Goal: Check status: Check status

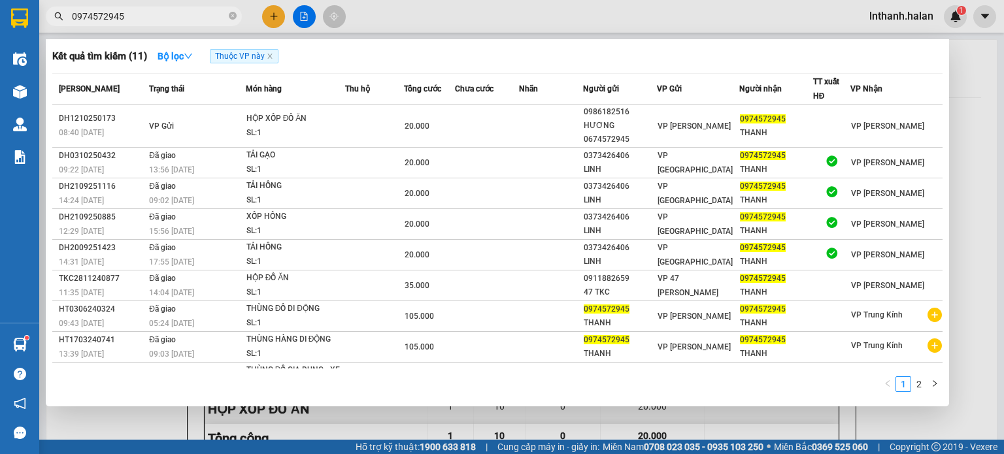
click at [204, 15] on input "0974572945" at bounding box center [149, 16] width 154 height 14
click at [133, 21] on input "0974572945" at bounding box center [149, 16] width 154 height 14
click at [133, 20] on input "0974572945" at bounding box center [149, 16] width 154 height 14
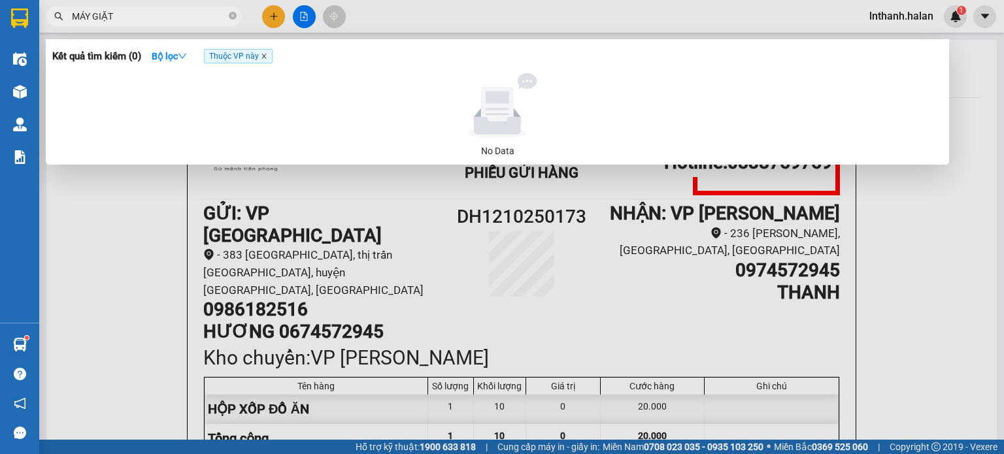
type input "MÁY GIẶT"
click at [264, 57] on icon "close" at bounding box center [264, 56] width 7 height 7
click at [231, 15] on icon "close-circle" at bounding box center [233, 16] width 8 height 8
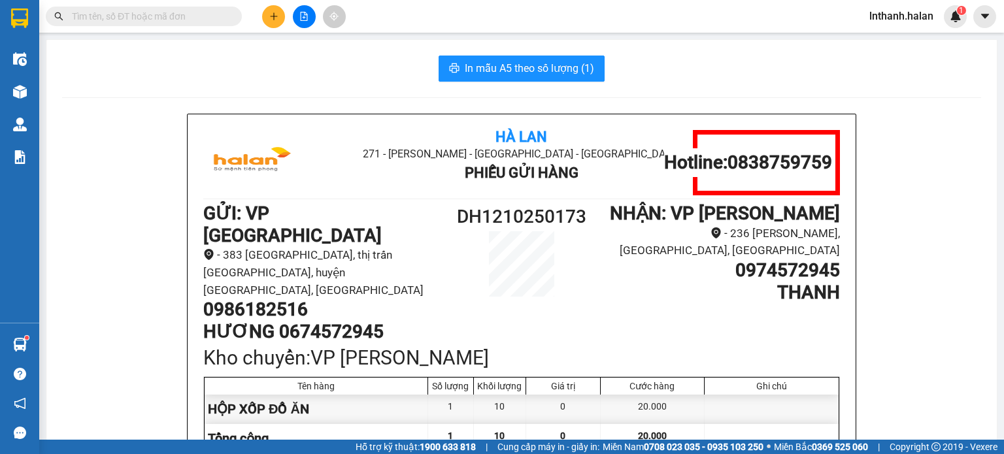
click at [199, 14] on input "text" at bounding box center [149, 16] width 154 height 14
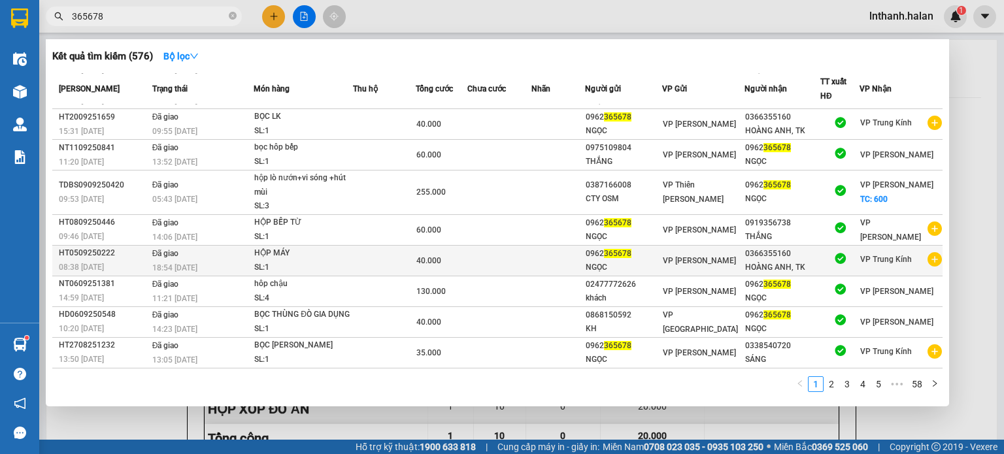
scroll to position [66, 0]
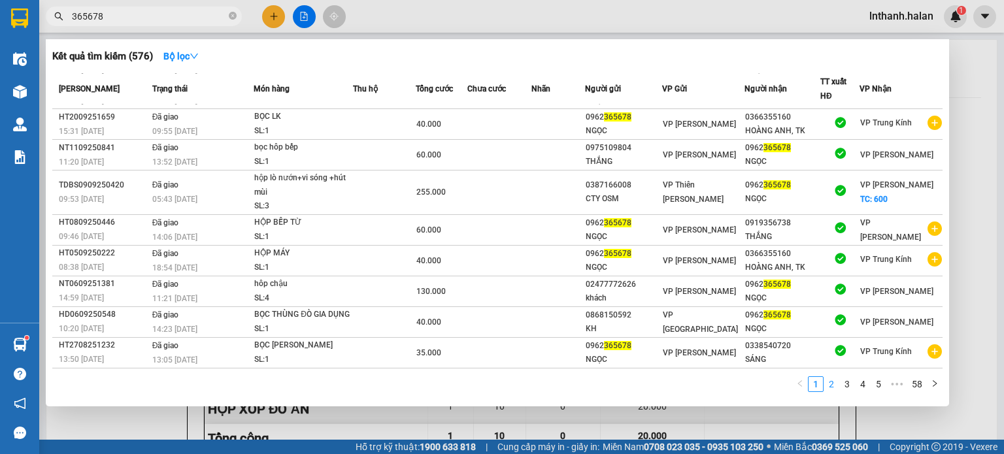
type input "365678"
click at [834, 384] on link "2" at bounding box center [831, 384] width 14 height 14
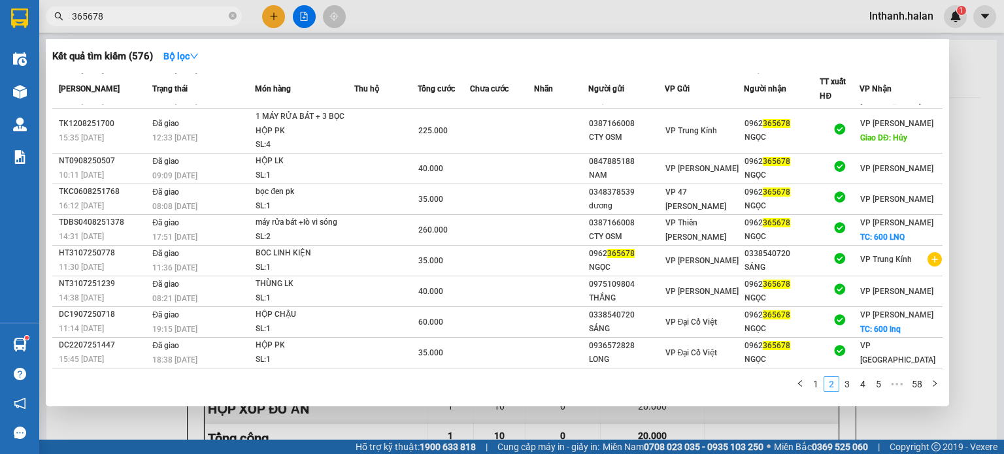
scroll to position [52, 0]
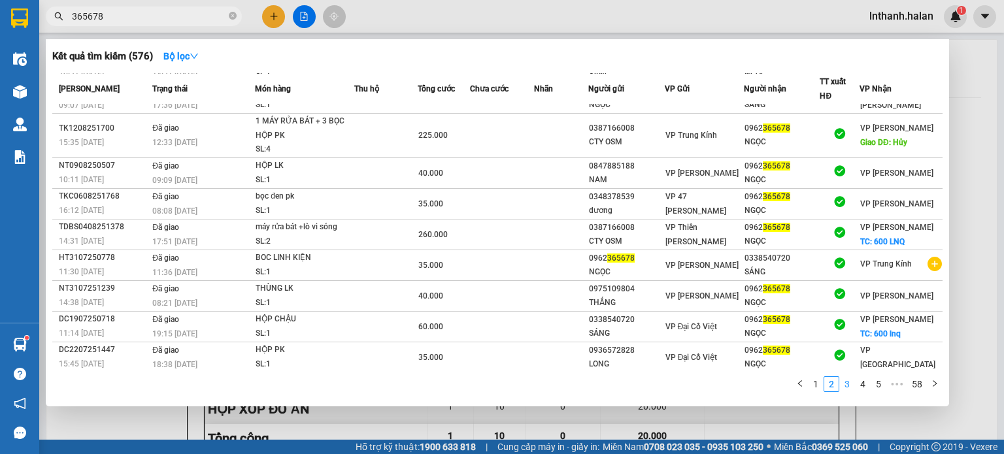
click at [848, 389] on link "3" at bounding box center [847, 384] width 14 height 14
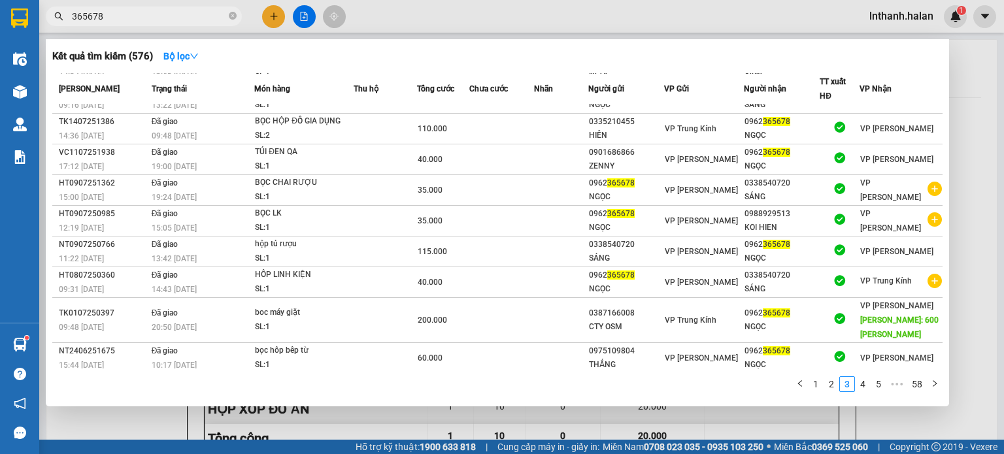
click at [726, 21] on div at bounding box center [502, 227] width 1004 height 454
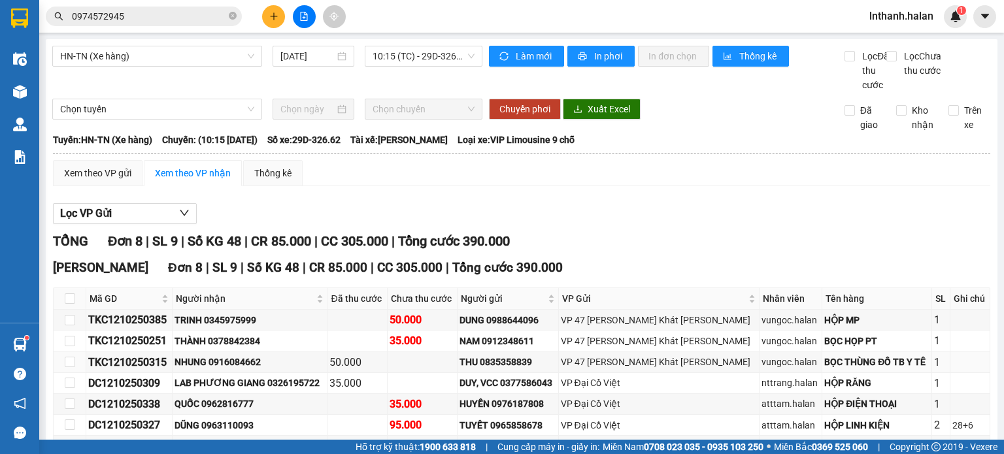
scroll to position [55, 0]
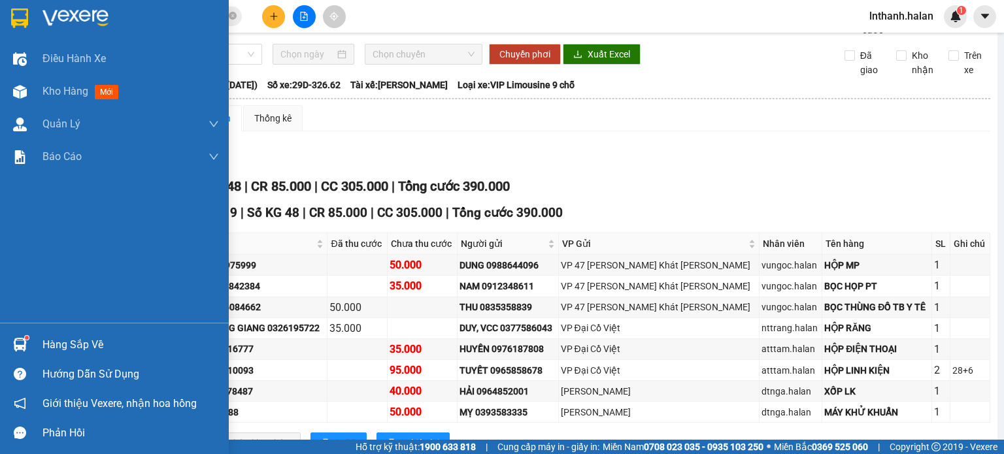
click at [61, 344] on div "Hàng sắp về" at bounding box center [130, 345] width 177 height 20
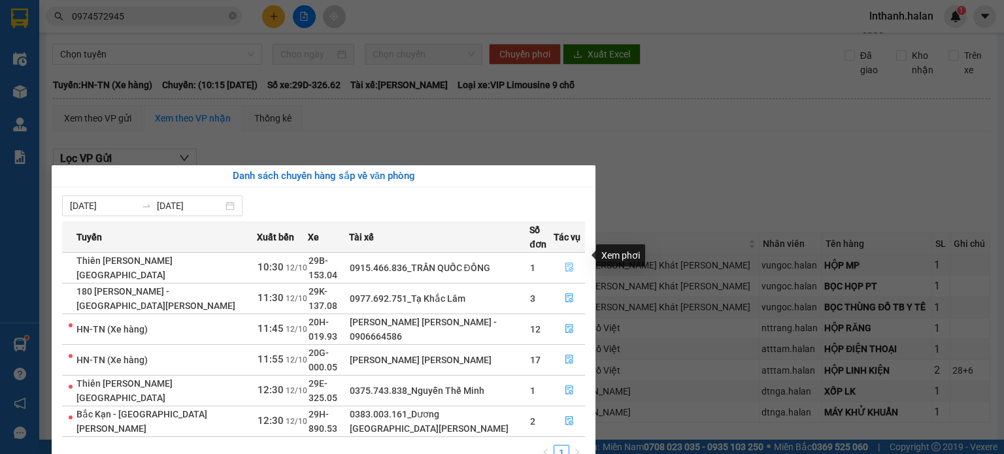
click at [567, 263] on icon "file-done" at bounding box center [569, 267] width 9 height 9
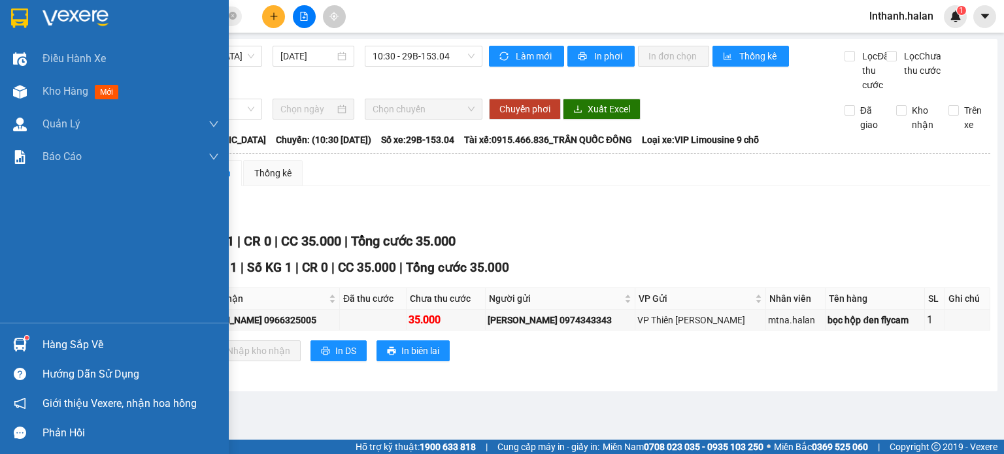
click at [56, 344] on div "Hàng sắp về" at bounding box center [130, 345] width 177 height 20
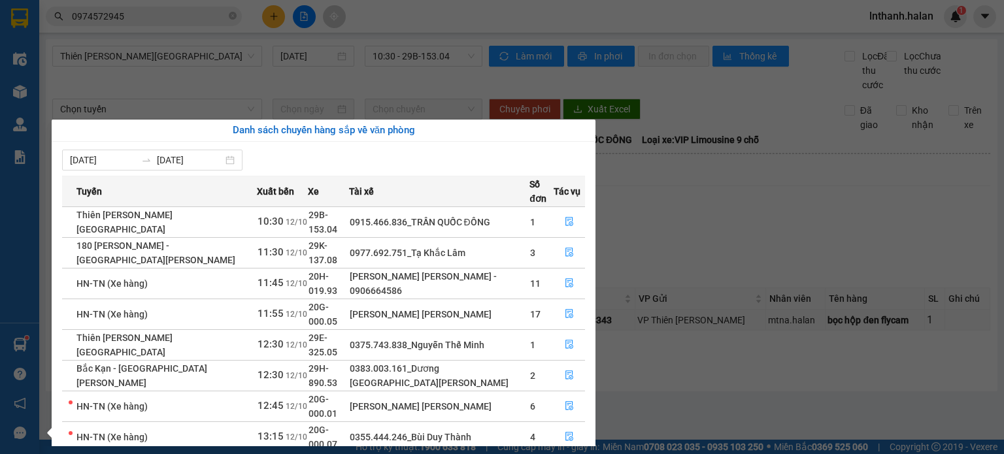
click at [745, 243] on section "Kết quả [PERSON_NAME] ( 11 ) Bộ lọc Thuộc VP này Mã ĐH Trạng thái Món hàng Thu …" at bounding box center [502, 227] width 1004 height 454
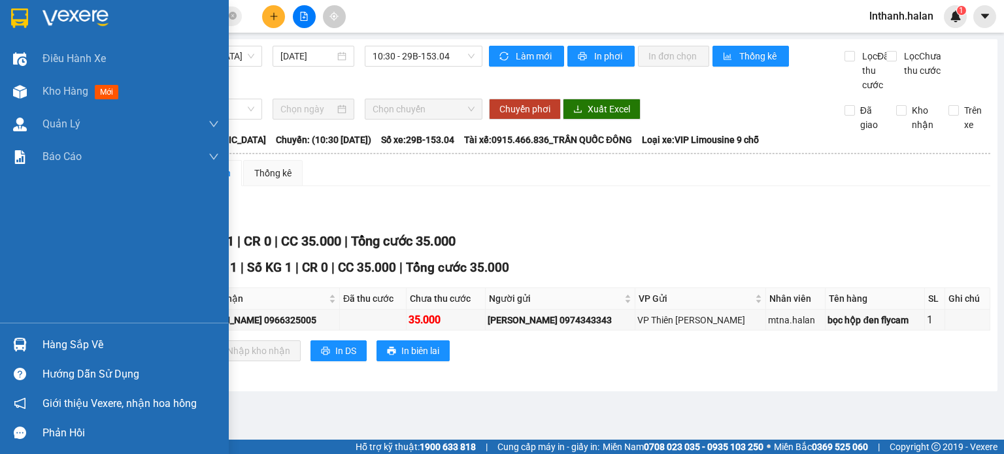
click at [49, 345] on div "Hàng sắp về" at bounding box center [130, 345] width 177 height 20
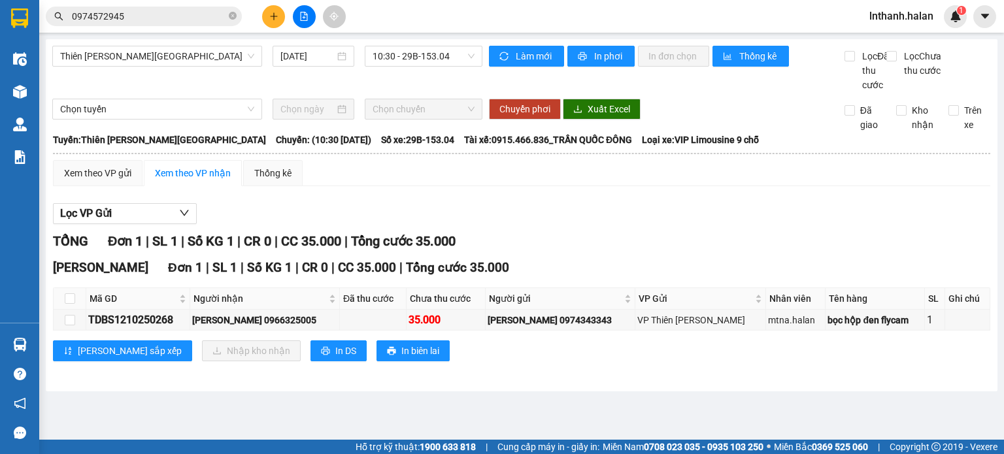
click at [123, 11] on section "Kết quả [PERSON_NAME] ( 11 ) Bộ lọc Thuộc VP này Mã ĐH Trạng thái Món hàng Thu …" at bounding box center [502, 227] width 1004 height 454
click at [123, 11] on input "0974572945" at bounding box center [149, 16] width 154 height 14
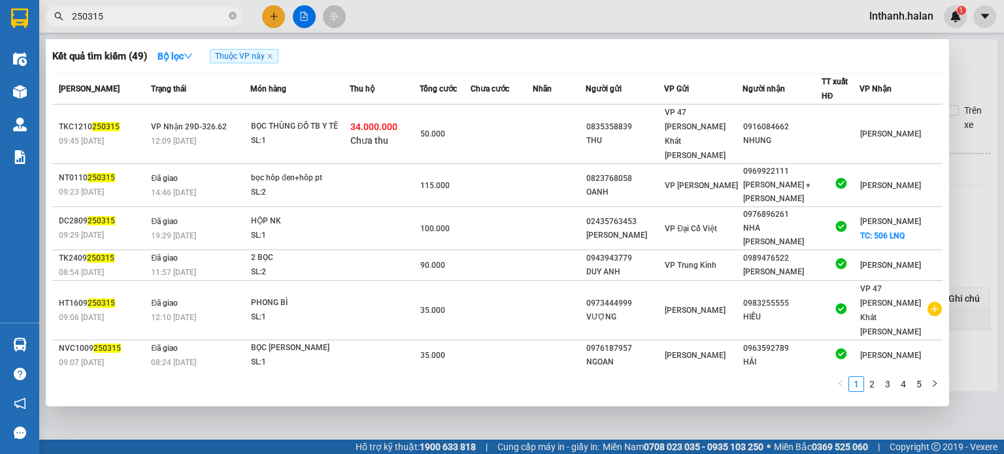
type input "250315"
drag, startPoint x: 436, startPoint y: 94, endPoint x: 437, endPoint y: 101, distance: 7.3
click at [437, 94] on span "Tổng cước" at bounding box center [438, 89] width 37 height 14
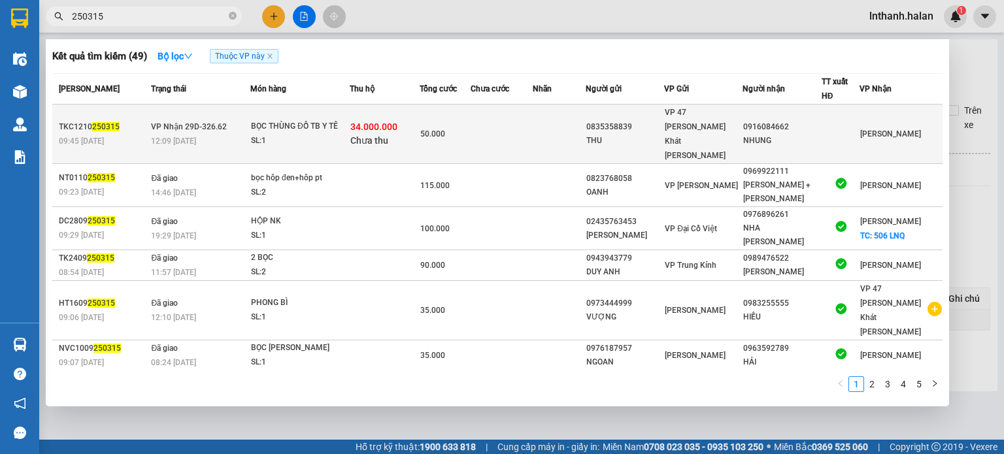
click at [432, 129] on span "50.000" at bounding box center [432, 133] width 25 height 9
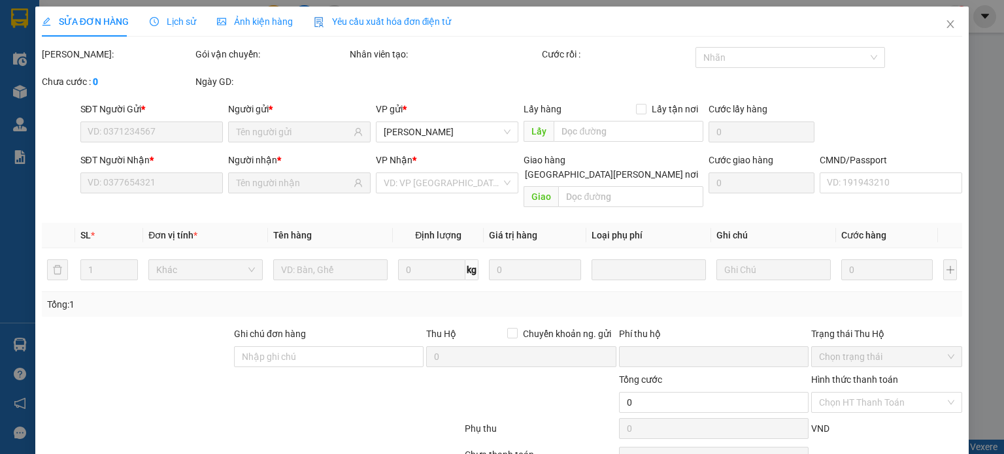
type input "0835358839"
type input "THU"
type input "0916084662"
type input "NHUNG"
checkbox input "true"
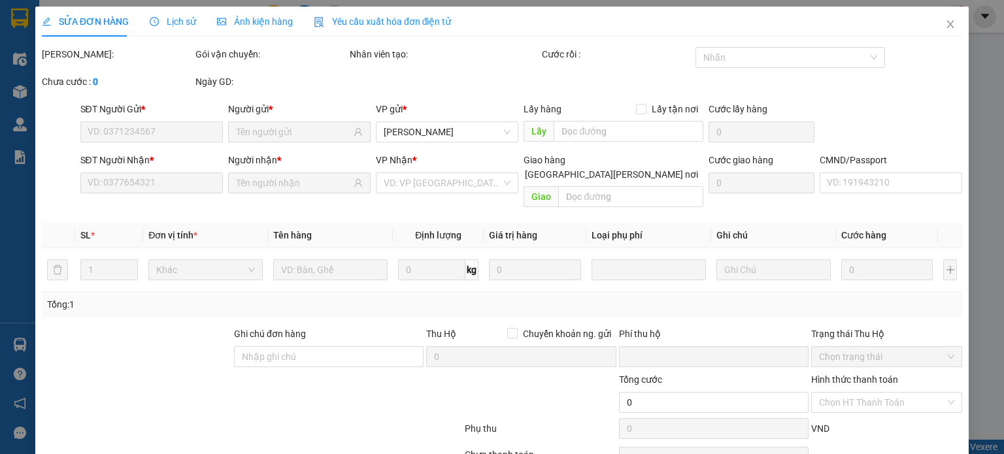
type input "34.000.000"
type input "80.000"
type input "50.000"
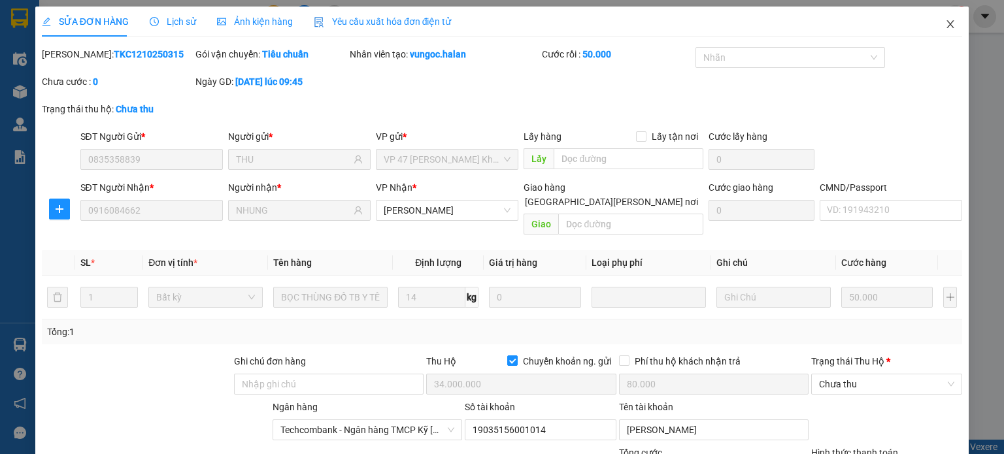
click at [945, 25] on icon "close" at bounding box center [950, 24] width 10 height 10
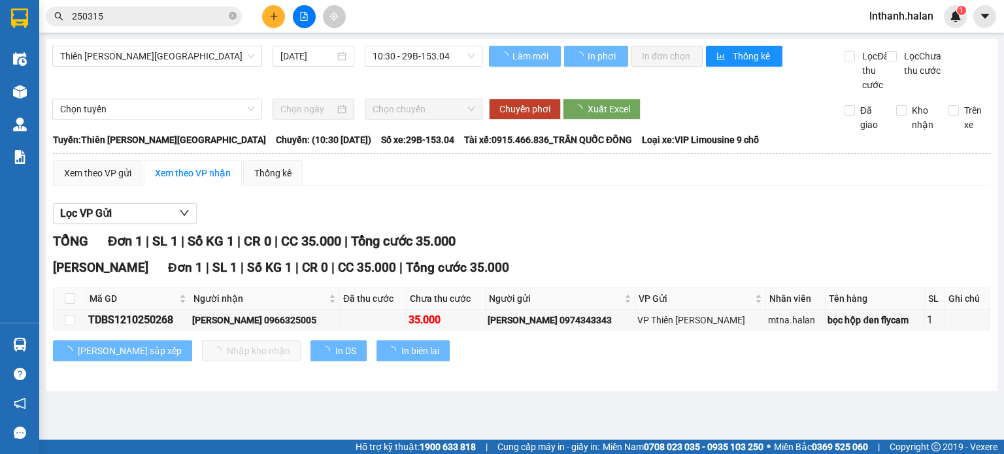
click at [149, 16] on input "250315" at bounding box center [149, 16] width 154 height 14
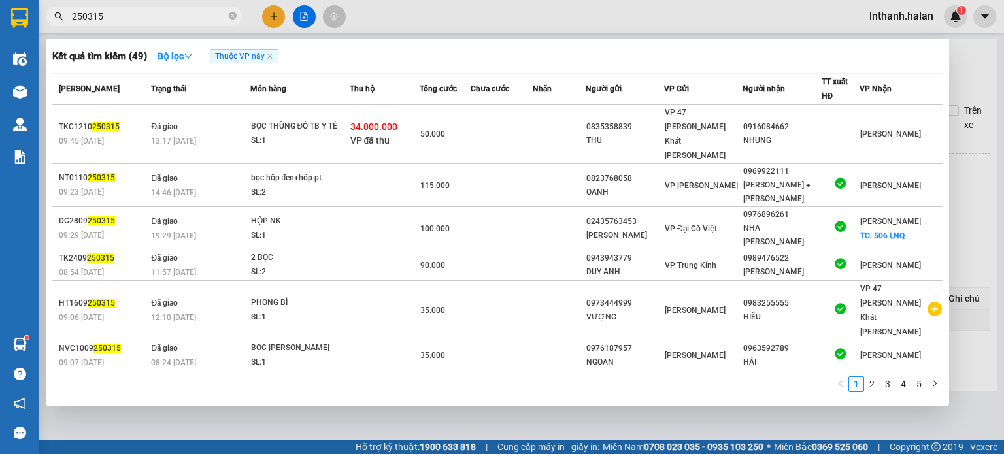
click at [476, 29] on div at bounding box center [502, 227] width 1004 height 454
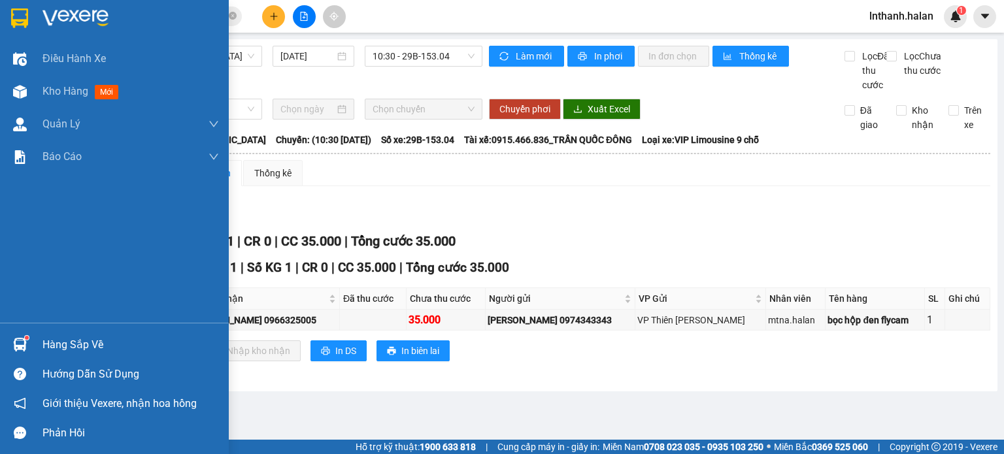
click at [65, 348] on div "Hàng sắp về" at bounding box center [130, 345] width 177 height 20
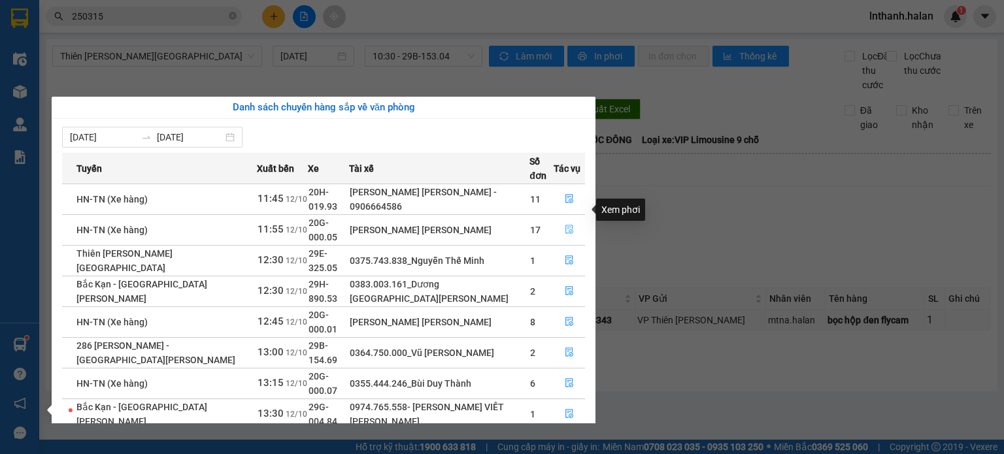
click at [569, 225] on icon "file-done" at bounding box center [569, 229] width 9 height 9
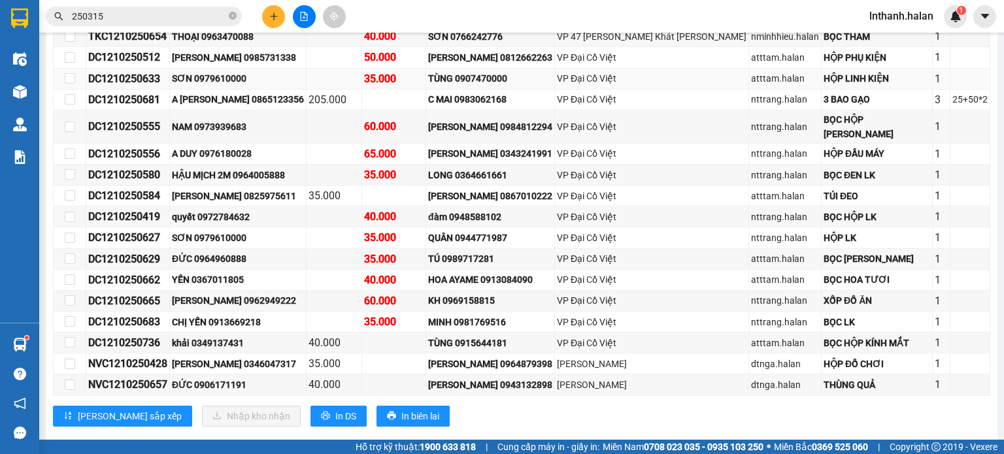
scroll to position [305, 0]
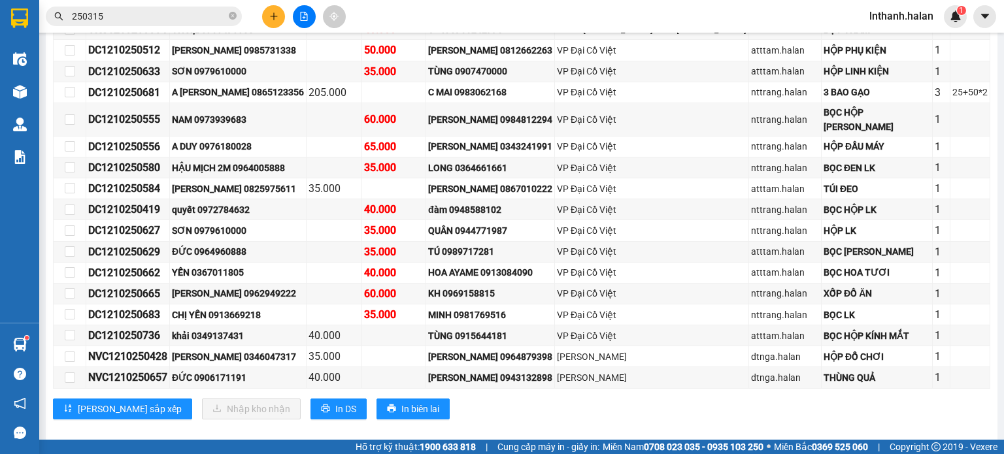
click at [192, 13] on input "250315" at bounding box center [149, 16] width 154 height 14
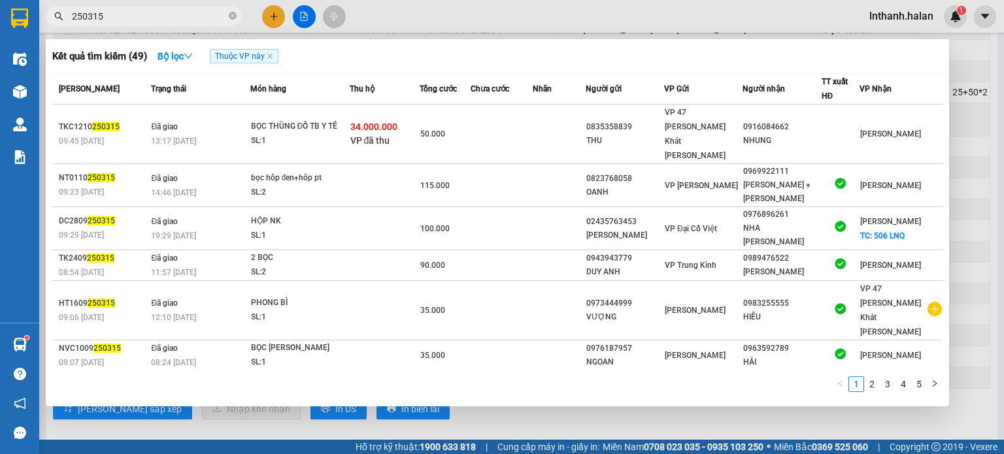
click at [192, 13] on input "250315" at bounding box center [149, 16] width 154 height 14
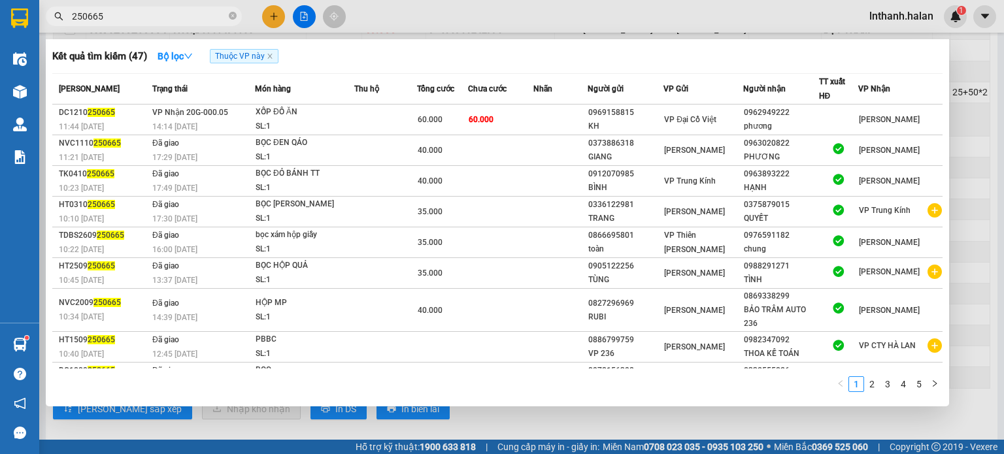
type input "250665"
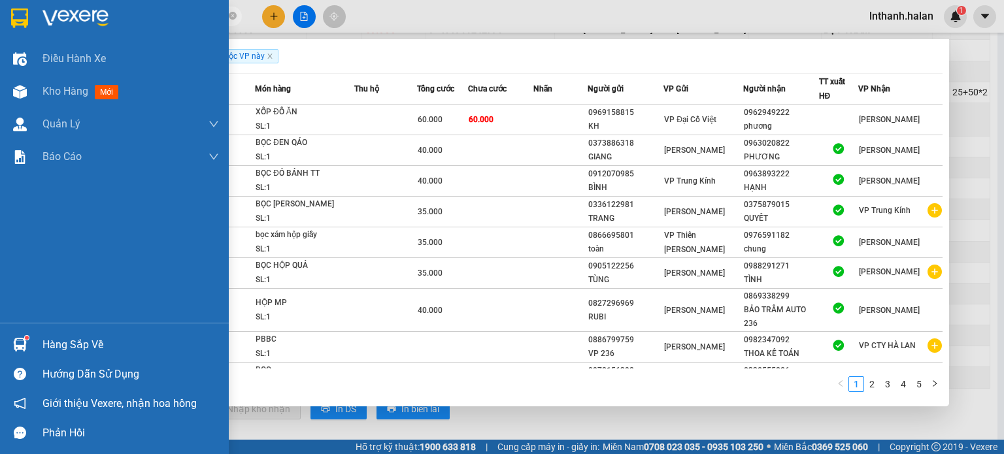
click at [27, 346] on div at bounding box center [19, 344] width 23 height 23
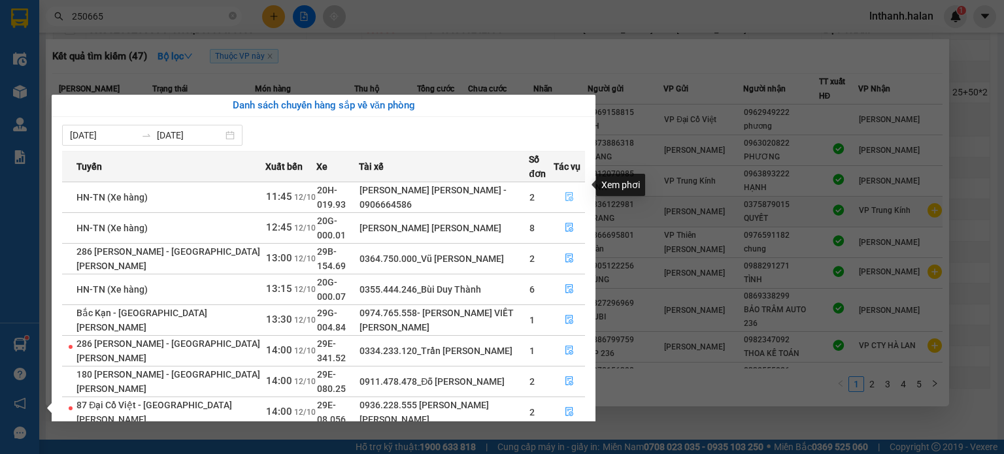
drag, startPoint x: 575, startPoint y: 176, endPoint x: 721, endPoint y: 202, distance: 148.1
click at [575, 187] on button "button" at bounding box center [569, 197] width 30 height 21
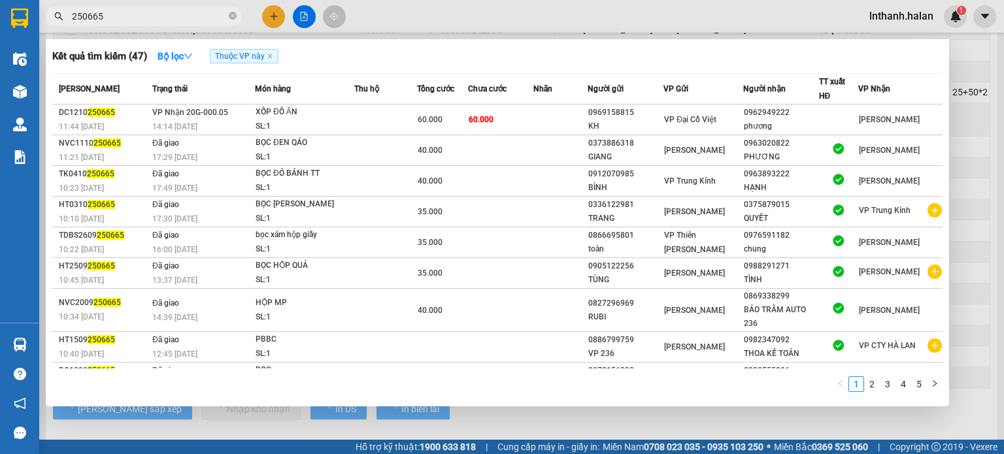
click at [1003, 213] on div at bounding box center [502, 227] width 1004 height 454
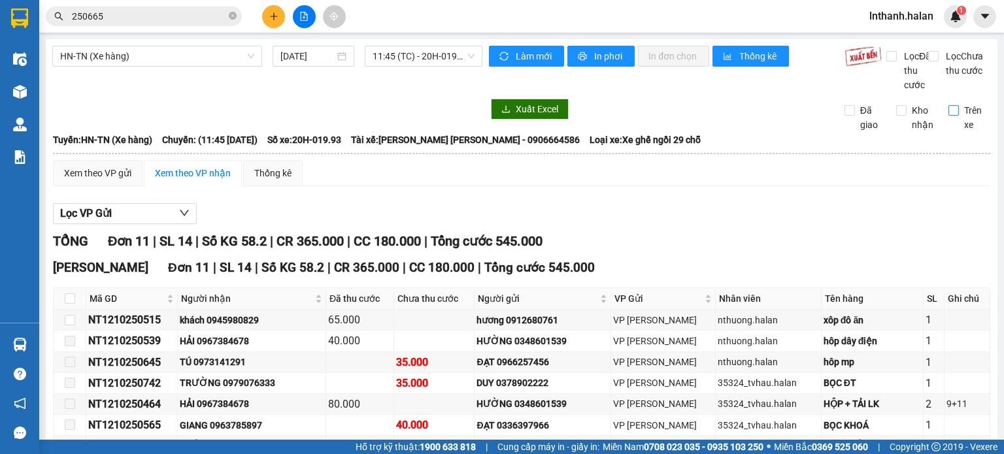
click at [970, 132] on span "Trên xe" at bounding box center [975, 117] width 32 height 29
click at [959, 116] on input "Trên xe" at bounding box center [954, 110] width 10 height 10
checkbox input "true"
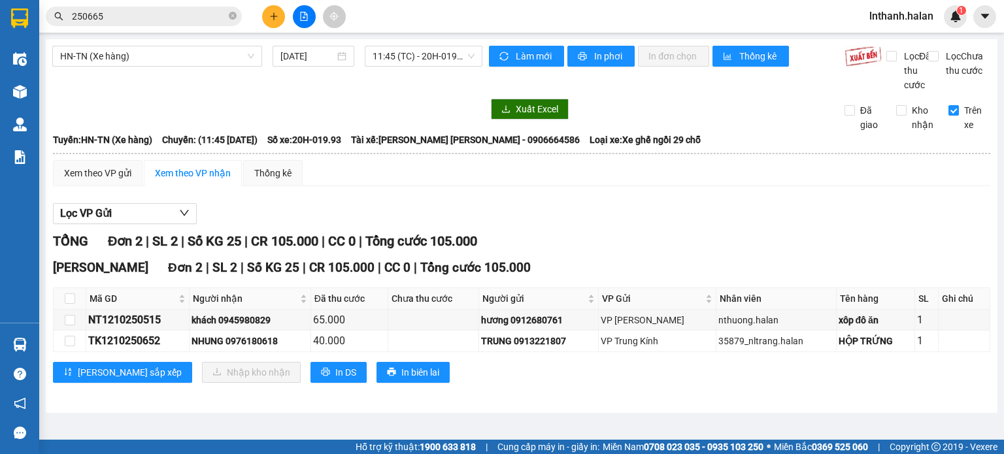
click at [78, 308] on th at bounding box center [70, 299] width 33 height 22
click at [75, 309] on th at bounding box center [70, 299] width 33 height 22
click at [75, 307] on th at bounding box center [70, 299] width 33 height 22
click at [73, 304] on input "checkbox" at bounding box center [70, 299] width 10 height 10
checkbox input "true"
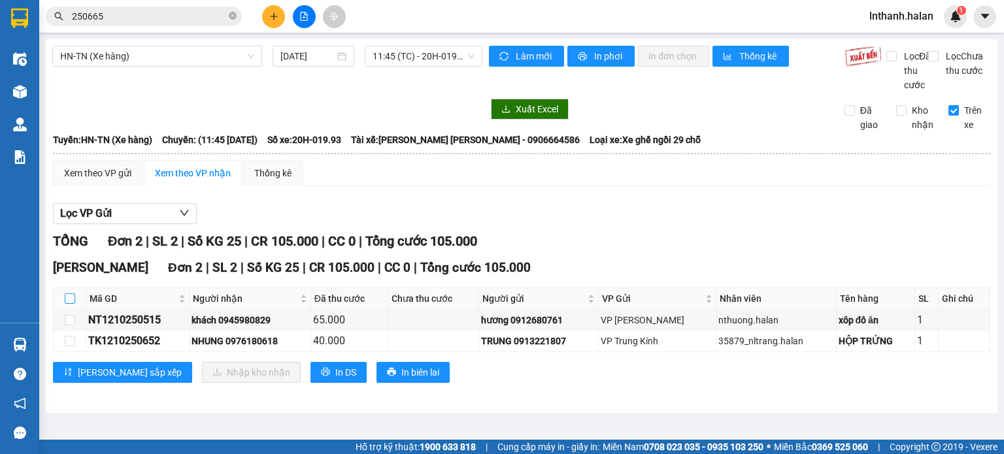
checkbox input "true"
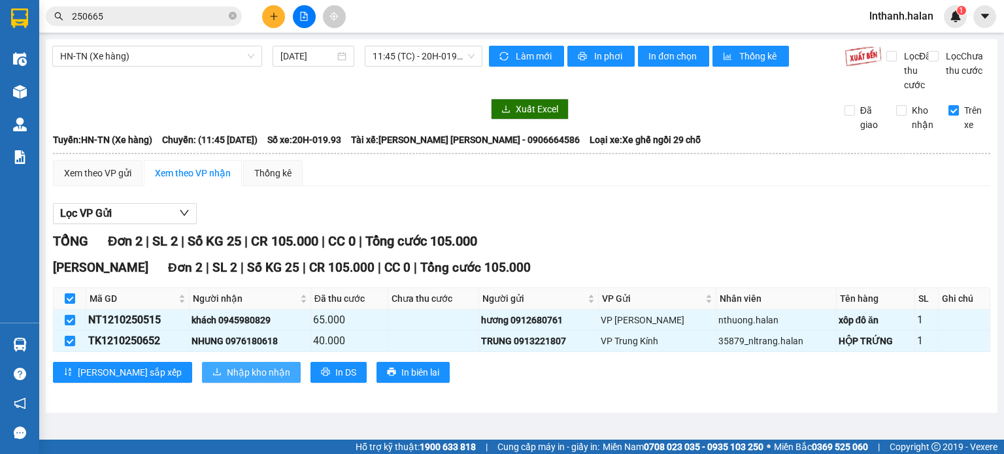
click at [227, 380] on span "Nhập kho nhận" at bounding box center [258, 372] width 63 height 14
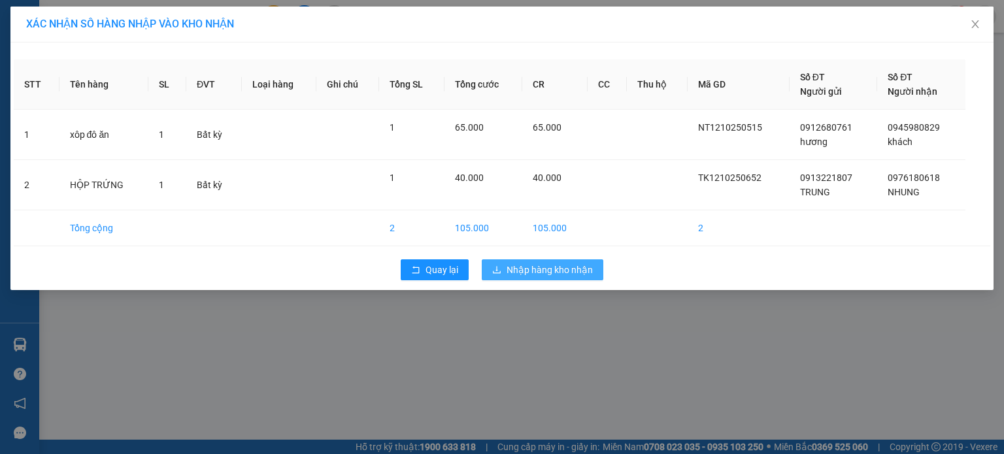
click at [548, 271] on span "Nhập hàng kho nhận" at bounding box center [550, 270] width 86 height 14
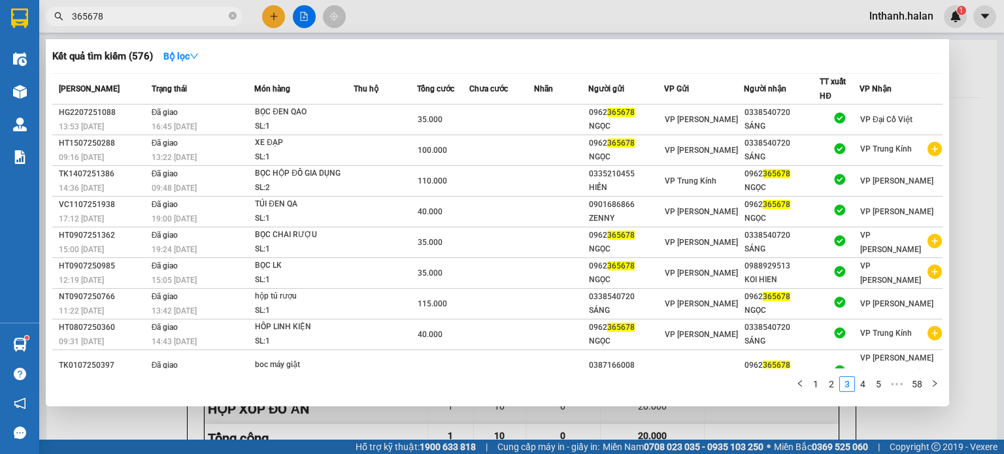
scroll to position [52, 0]
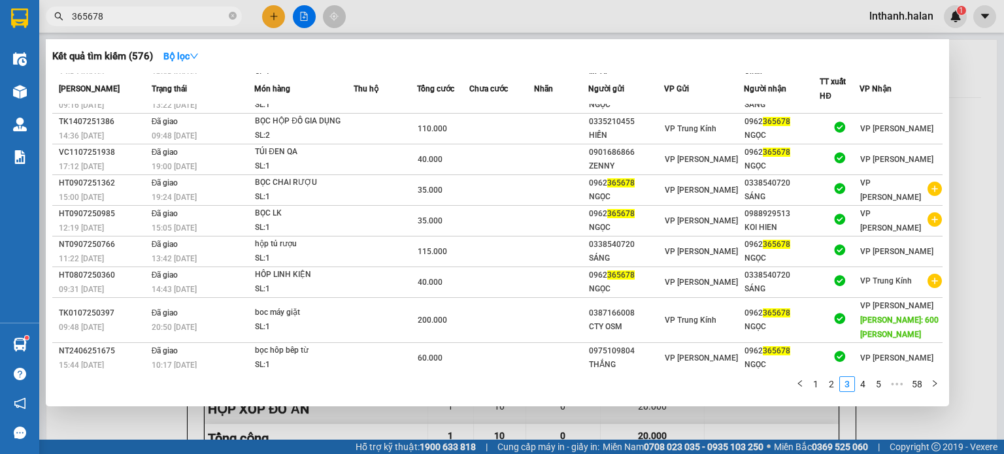
click at [150, 18] on input "365678" at bounding box center [149, 16] width 154 height 14
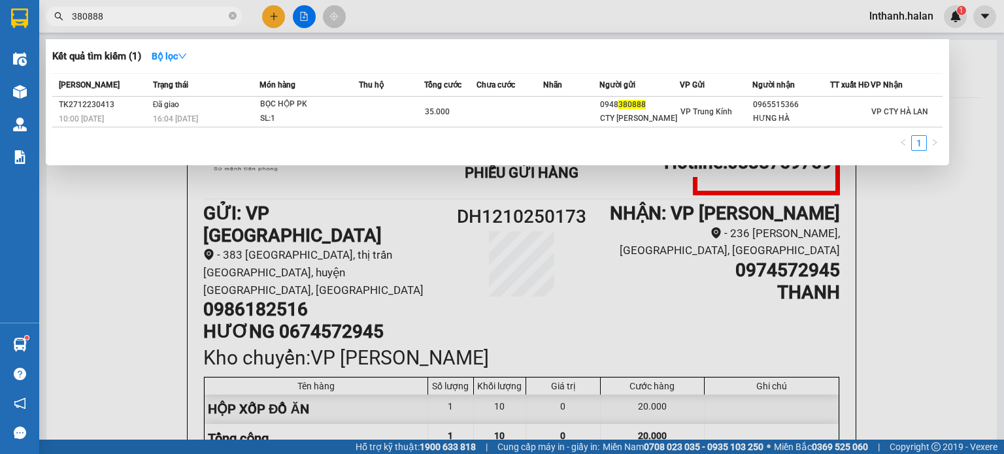
click at [149, 12] on input "380888" at bounding box center [149, 16] width 154 height 14
type input "630888"
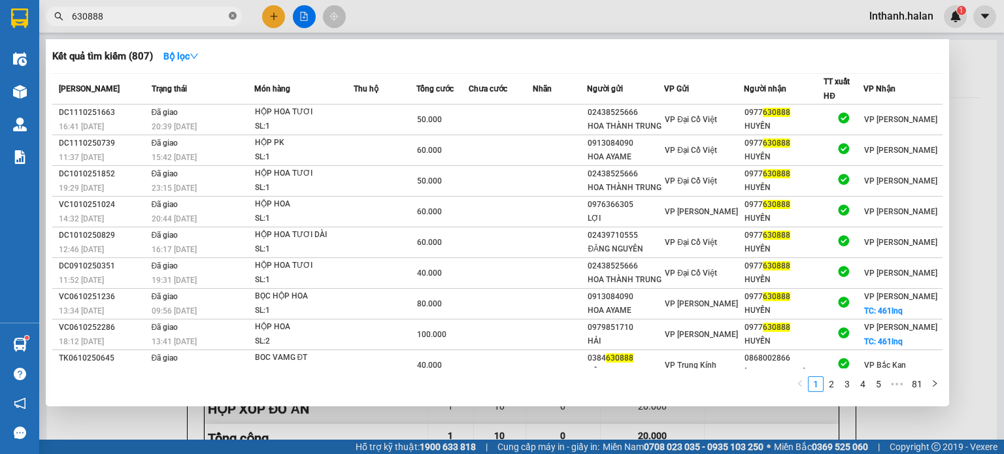
click at [231, 16] on icon "close-circle" at bounding box center [233, 16] width 8 height 8
